Goal: Go to known website: Access a specific website the user already knows

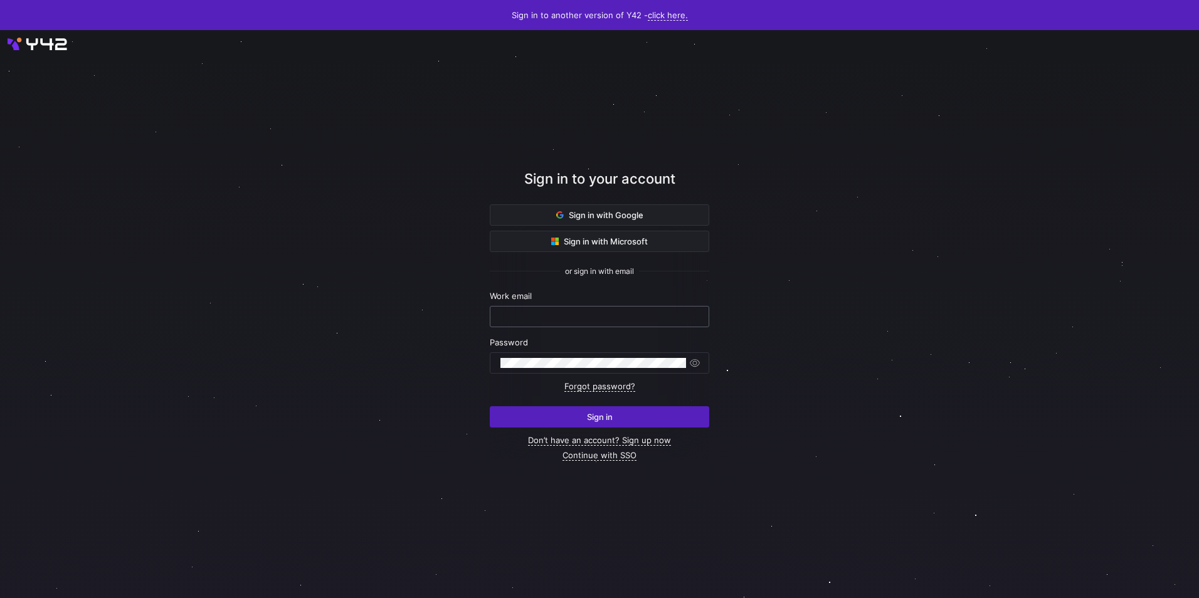
type input "marodriguez@impact-healthcare.net"
